Goal: Task Accomplishment & Management: Manage account settings

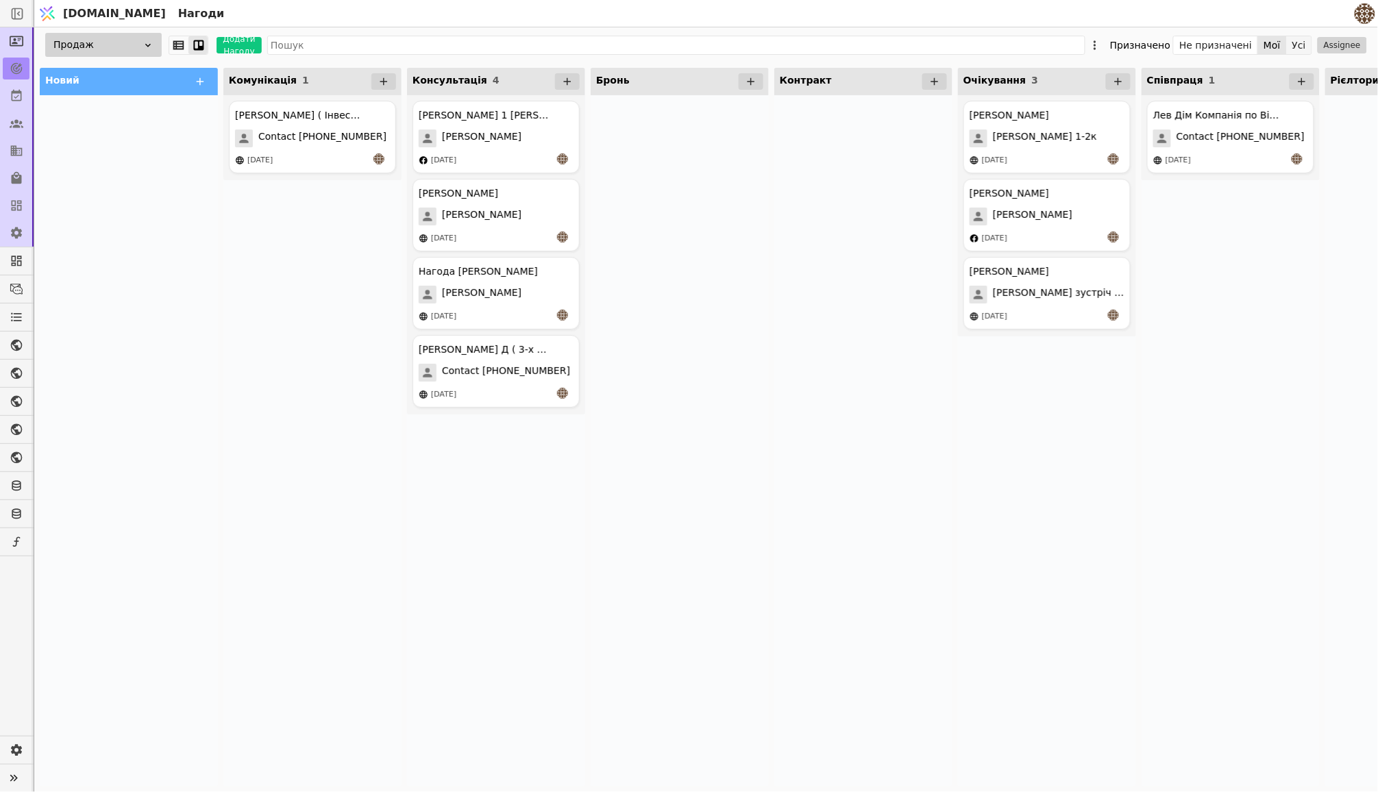
click at [1294, 47] on button "Усі" at bounding box center [1299, 45] width 25 height 19
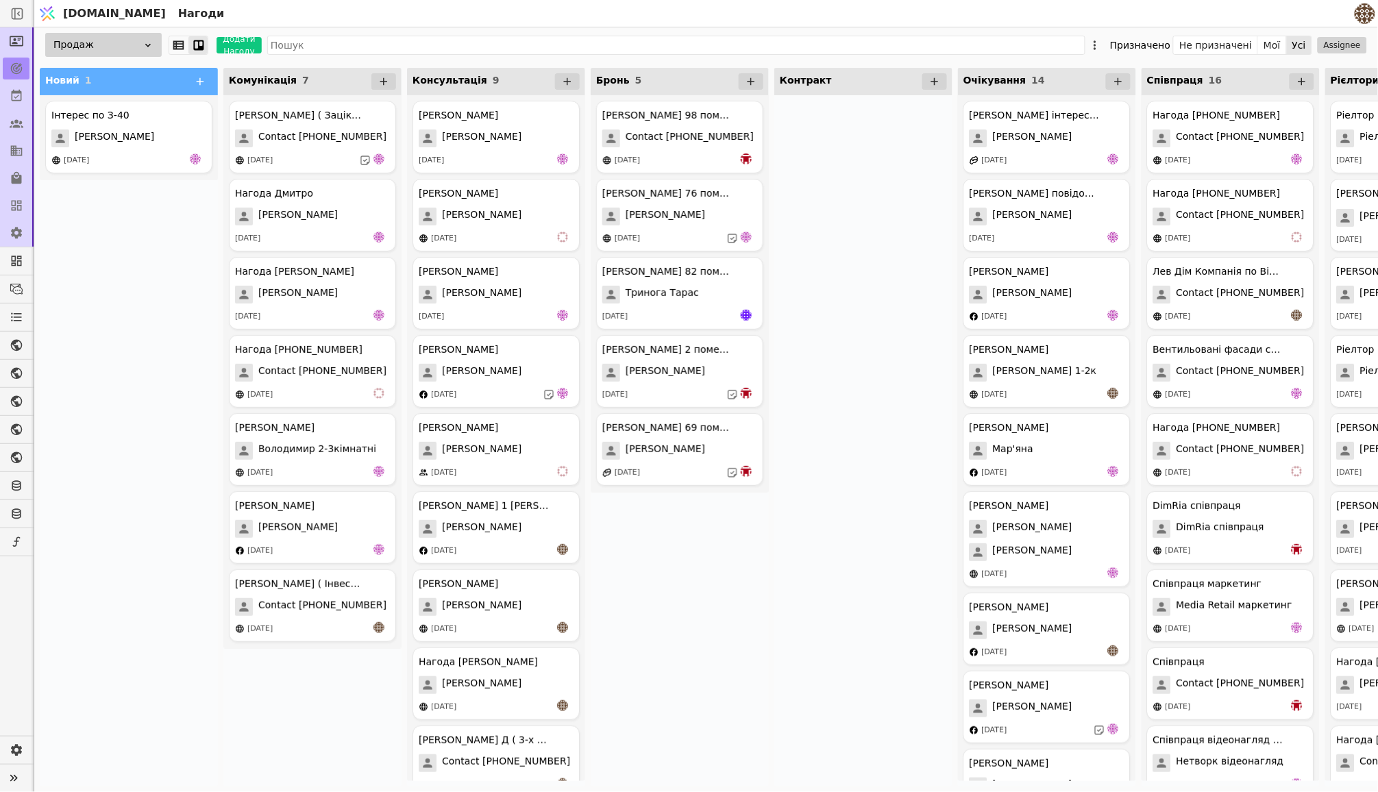
click at [1348, 45] on button "Assignee" at bounding box center [1342, 45] width 49 height 16
click at [1284, 162] on span "[EMAIL_ADDRESS][DOMAIN_NAME]" at bounding box center [1307, 169] width 92 height 14
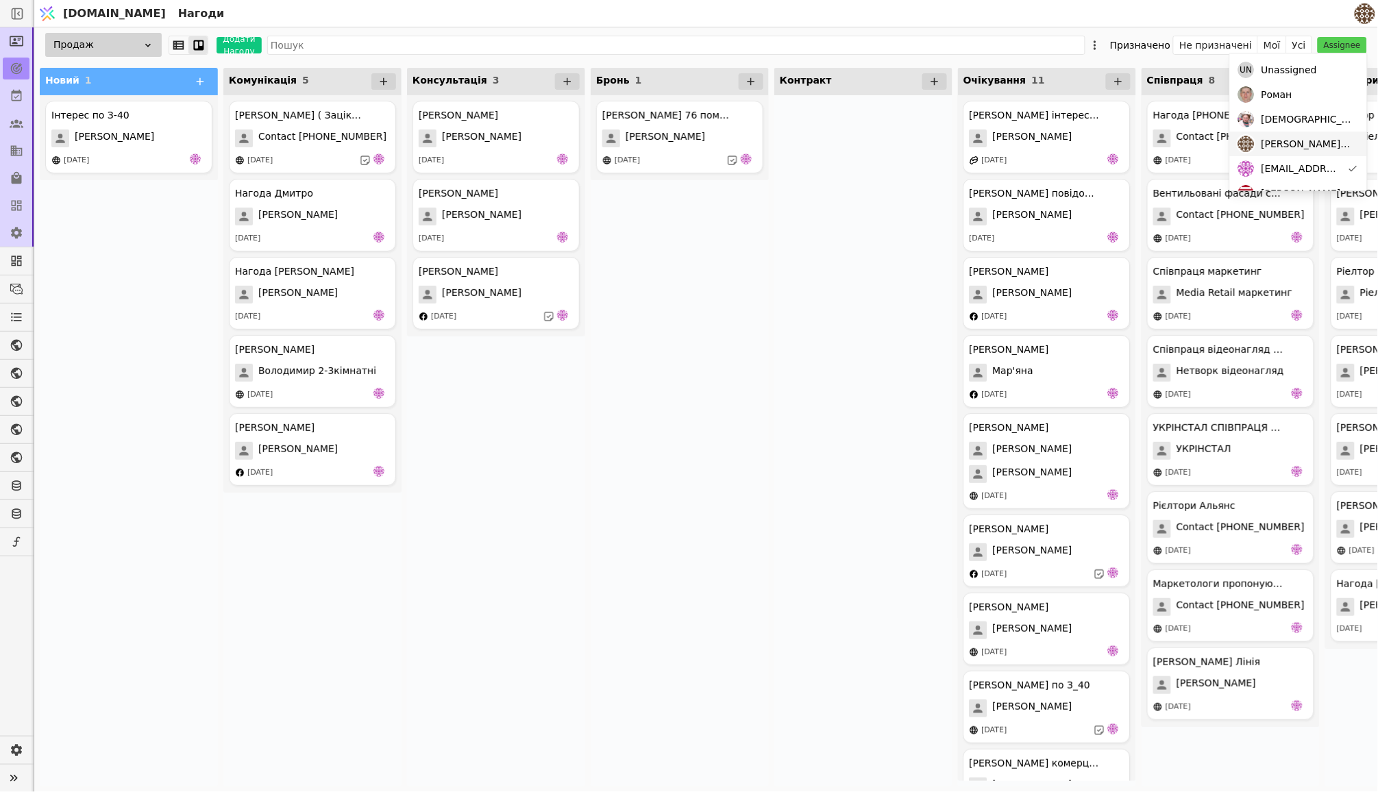
click at [1258, 142] on div "[PERSON_NAME][EMAIL_ADDRESS][DOMAIN_NAME]" at bounding box center [1298, 144] width 137 height 25
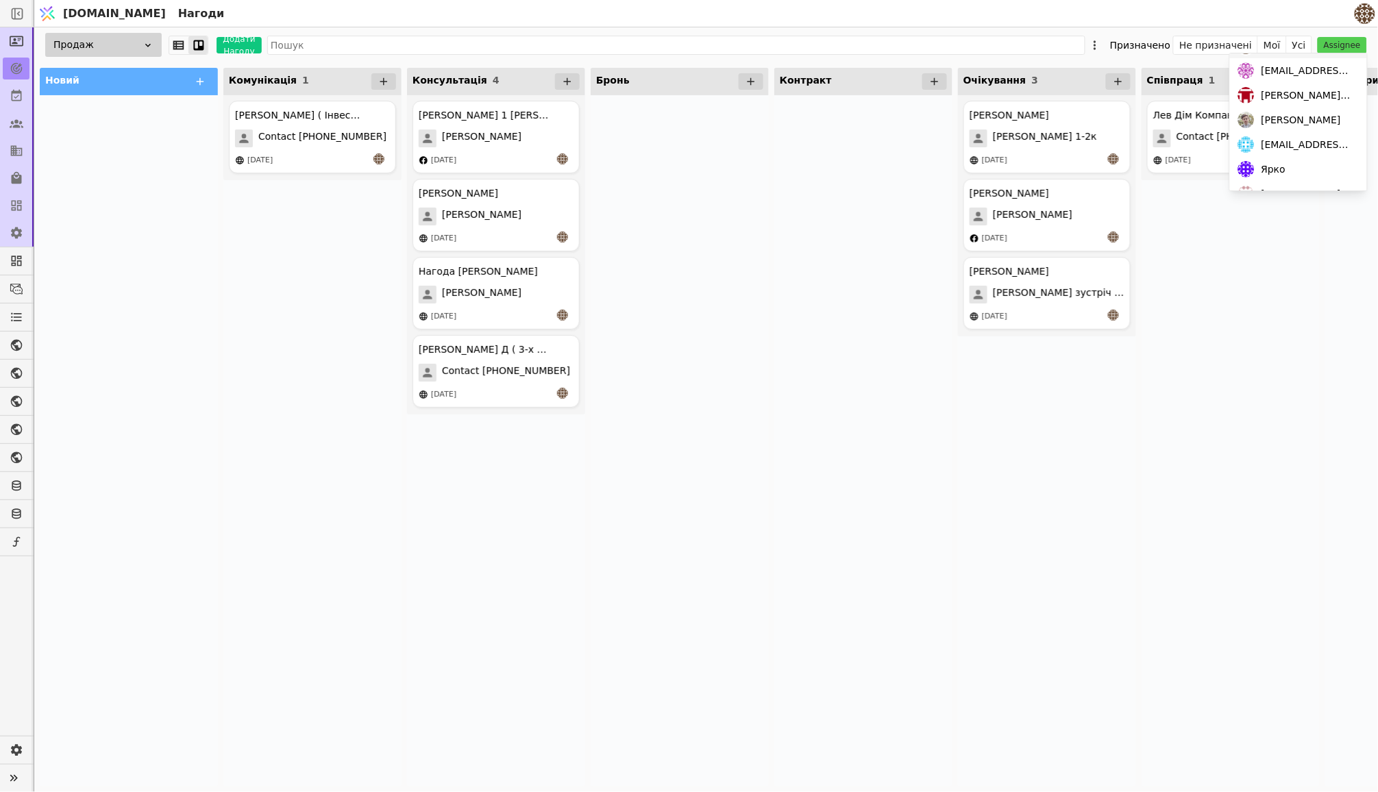
scroll to position [99, 0]
click at [1272, 94] on span "[PERSON_NAME][EMAIL_ADDRESS][DOMAIN_NAME]" at bounding box center [1307, 94] width 92 height 14
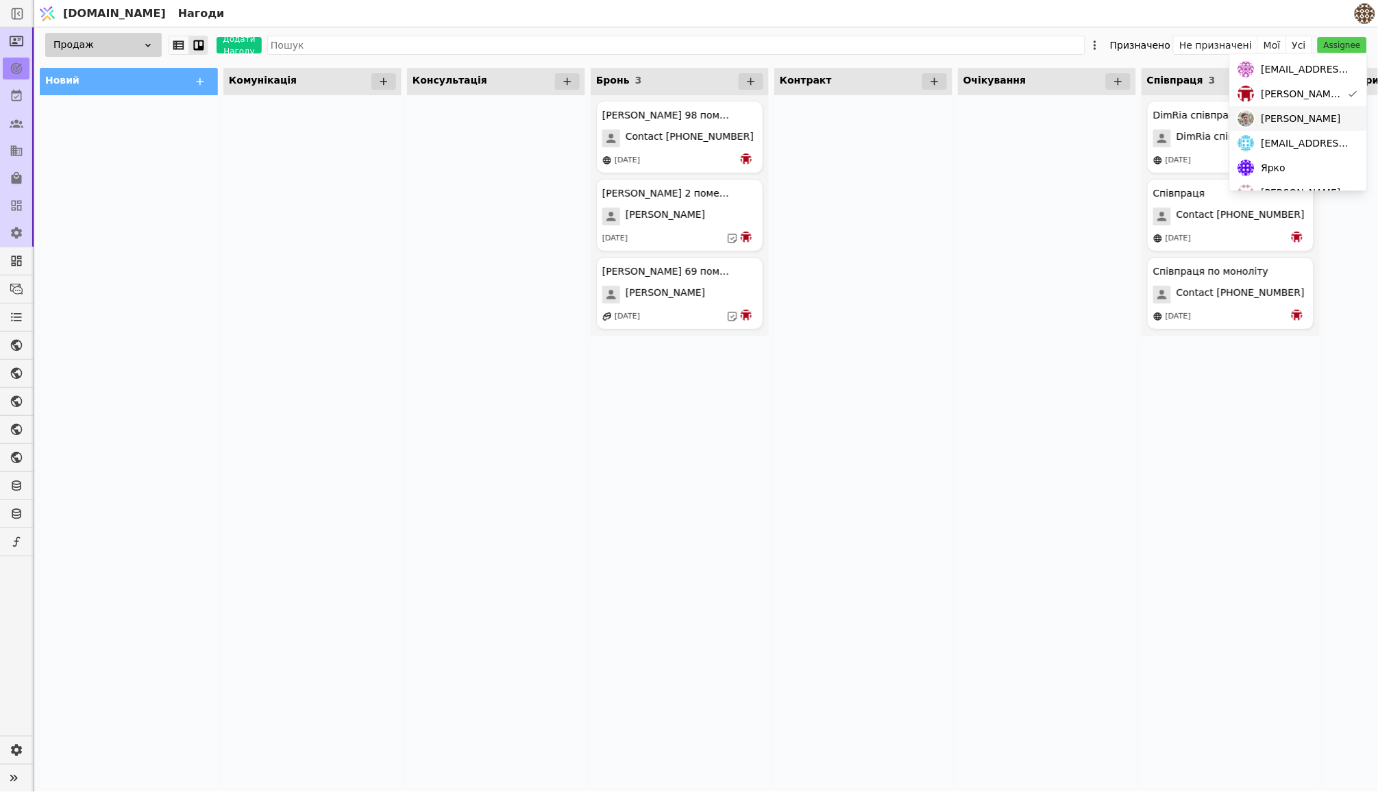
click at [1293, 125] on div "[PERSON_NAME]" at bounding box center [1298, 118] width 137 height 25
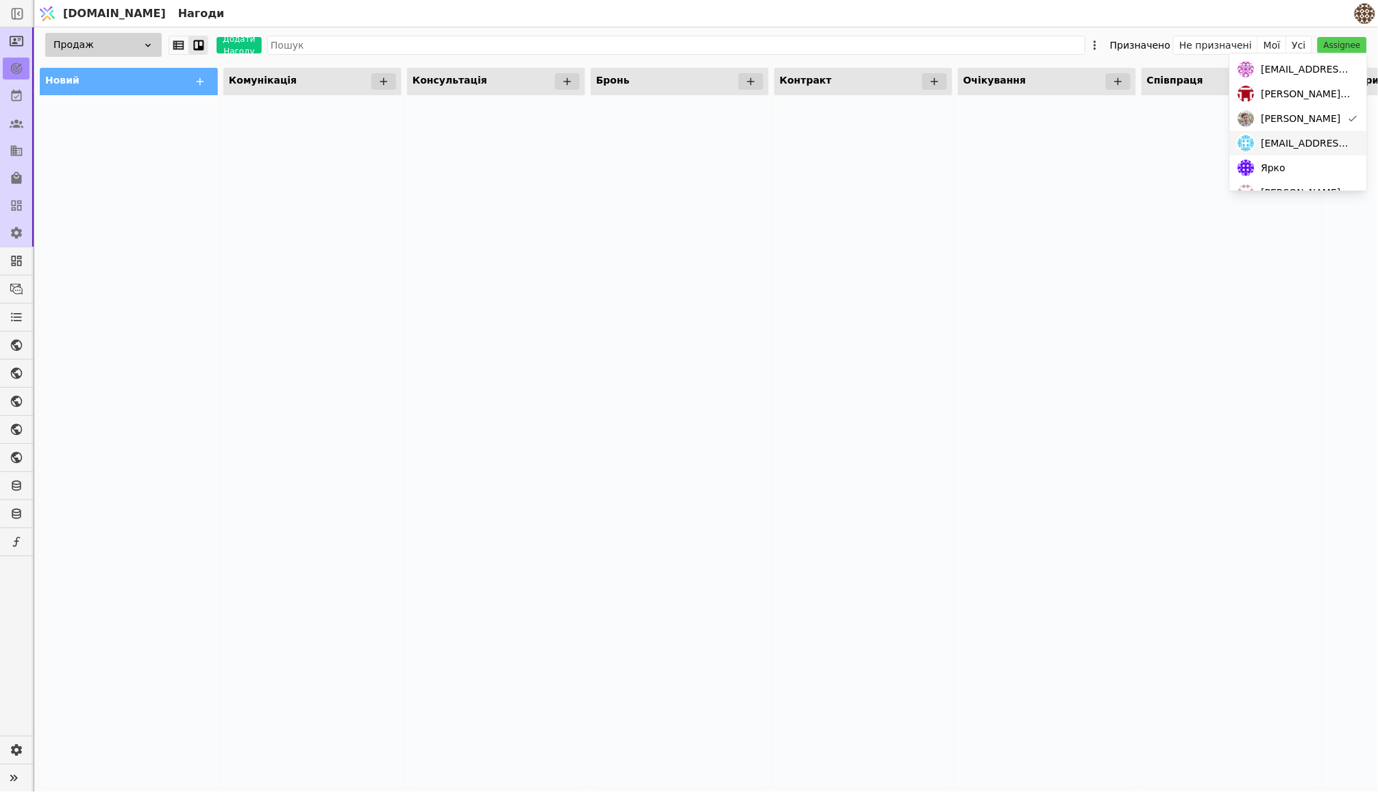
click at [1296, 144] on span "[EMAIL_ADDRESS][DOMAIN_NAME]" at bounding box center [1307, 143] width 92 height 14
click at [1290, 163] on div "Ярко" at bounding box center [1298, 168] width 137 height 25
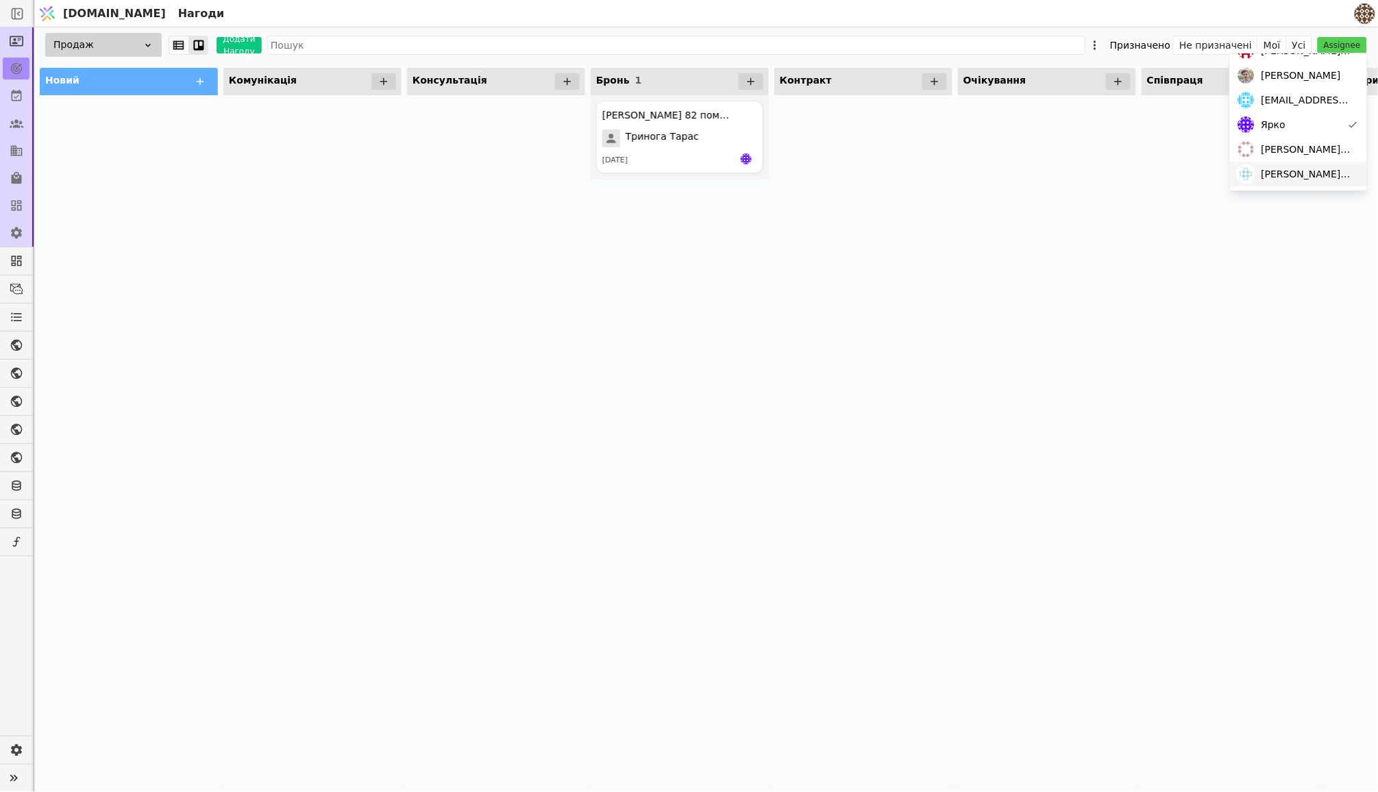
scroll to position [143, 0]
click at [1290, 156] on span "[PERSON_NAME][EMAIL_ADDRESS][DOMAIN_NAME]" at bounding box center [1307, 150] width 92 height 14
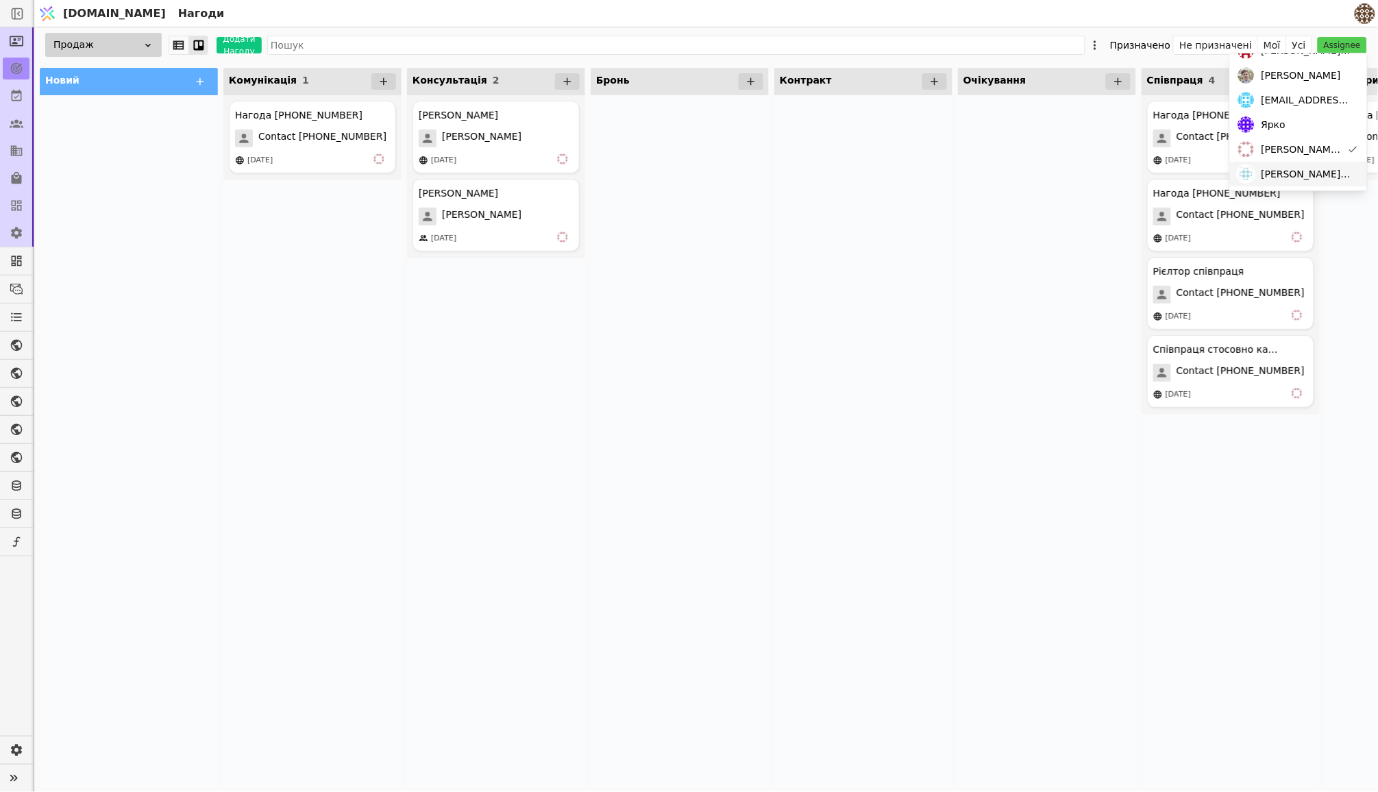
click at [1286, 175] on span "[PERSON_NAME][EMAIL_ADDRESS][DOMAIN_NAME]" at bounding box center [1307, 174] width 92 height 14
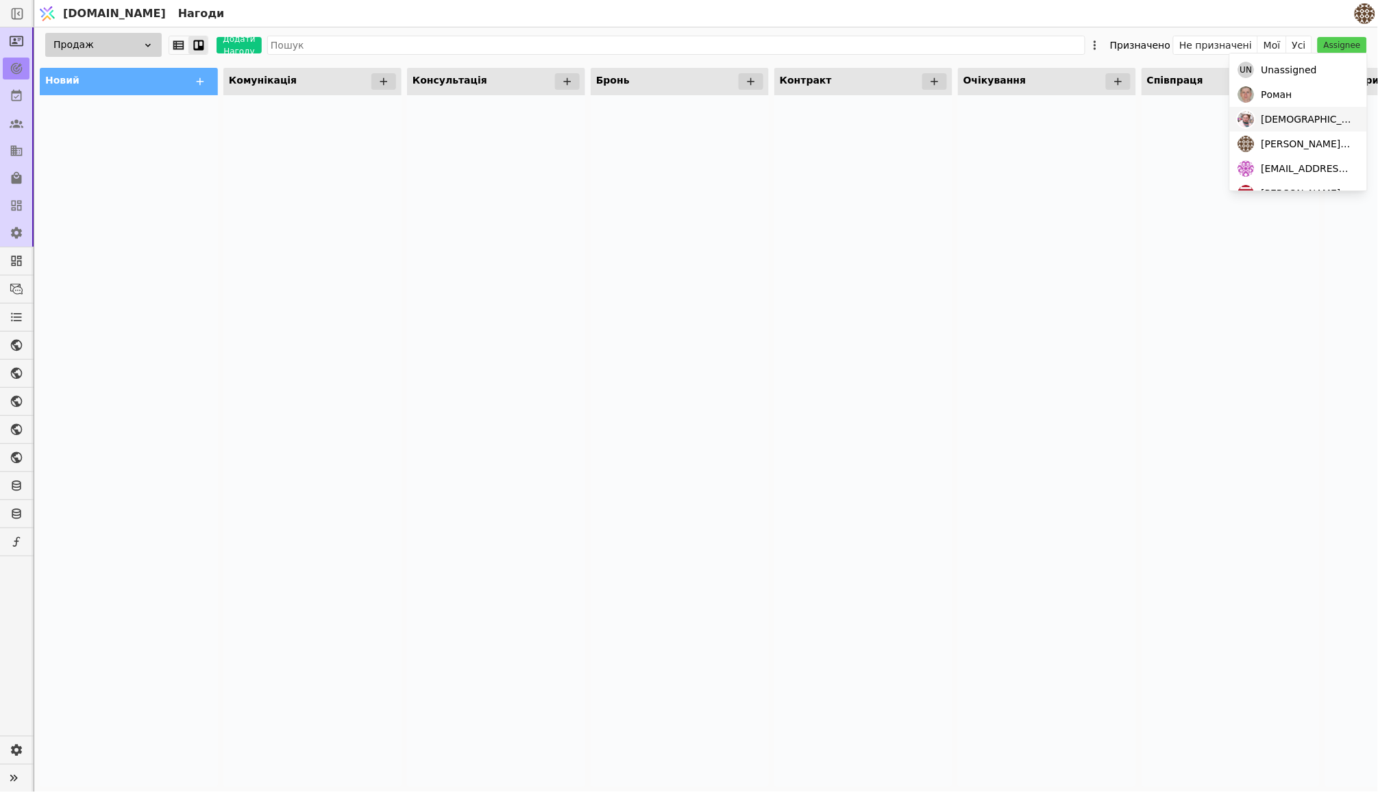
scroll to position [0, 0]
click at [1291, 147] on span "[PERSON_NAME][EMAIL_ADDRESS][DOMAIN_NAME]" at bounding box center [1307, 144] width 92 height 14
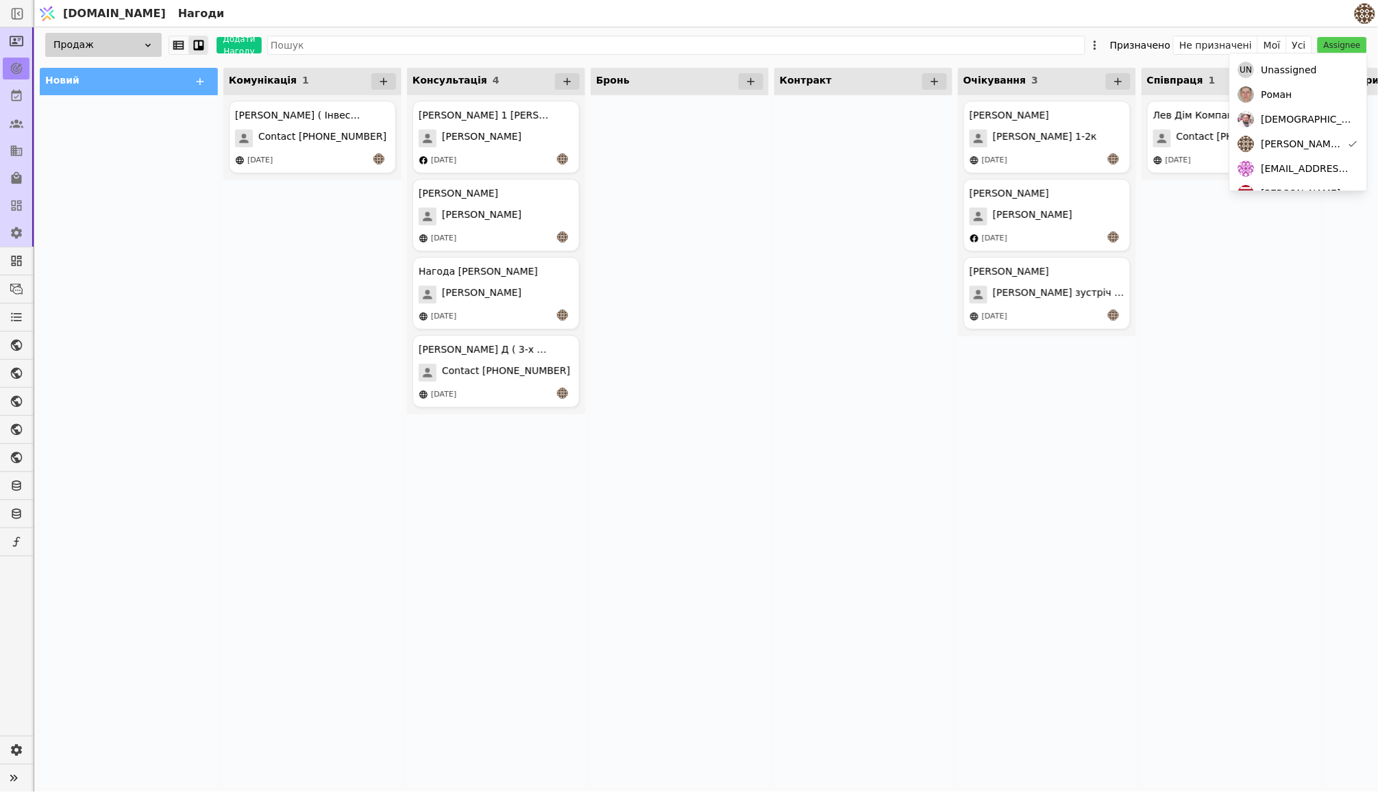
click at [1144, 390] on div "[PERSON_NAME] Компанія по Вікнах Contact [PHONE_NUMBER] [DATE]" at bounding box center [1230, 440] width 178 height 691
